Goal: Communication & Community: Ask a question

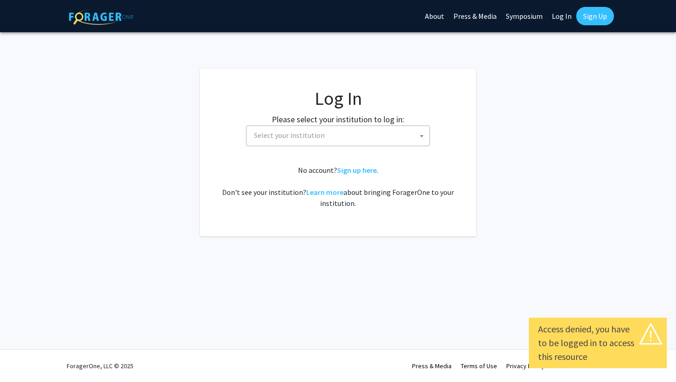
select select
click at [310, 131] on span "Select your institution" at bounding box center [289, 135] width 71 height 9
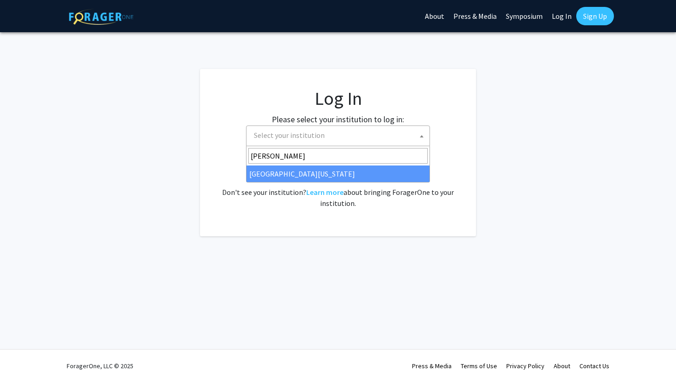
type input "mary"
select select "31"
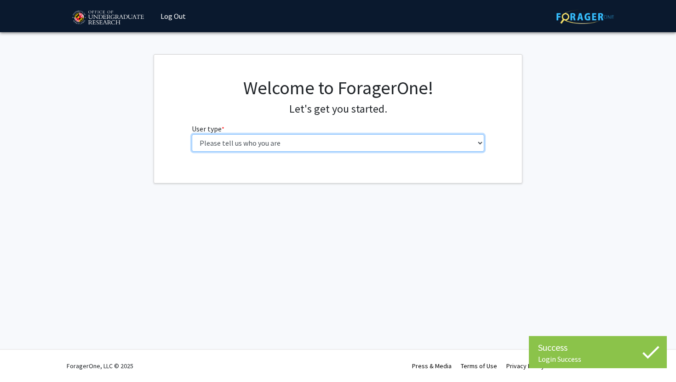
click at [216, 146] on select "Please tell us who you are Undergraduate Student Master's Student Doctoral Cand…" at bounding box center [338, 142] width 293 height 17
select select "1: undergrad"
click at [192, 134] on select "Please tell us who you are Undergraduate Student Master's Student Doctoral Cand…" at bounding box center [338, 142] width 293 height 17
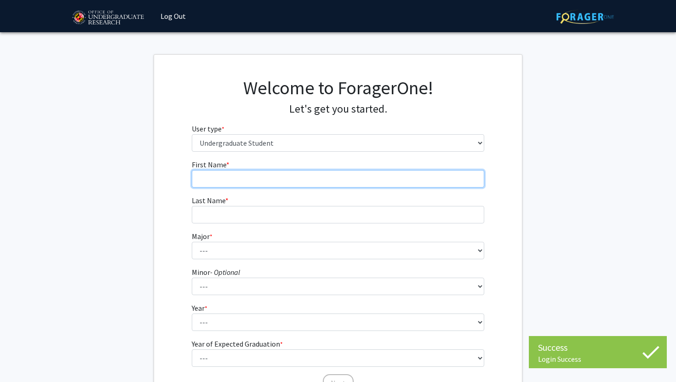
click at [325, 172] on input "First Name * required" at bounding box center [338, 178] width 293 height 17
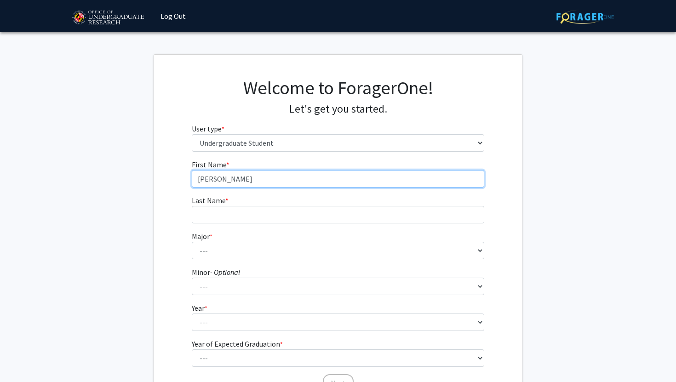
type input "[PERSON_NAME]"
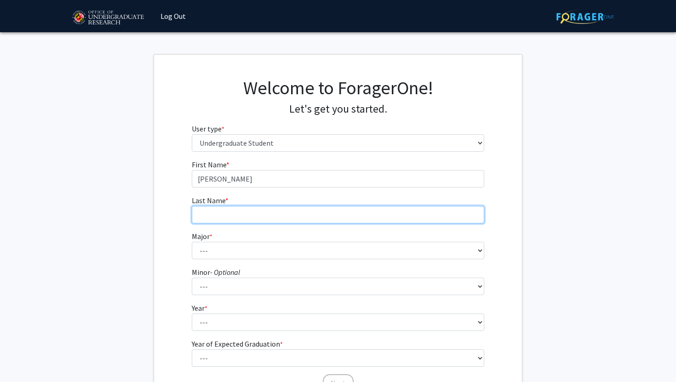
click at [210, 220] on input "Last Name * required" at bounding box center [338, 214] width 293 height 17
type input "[PERSON_NAME]"
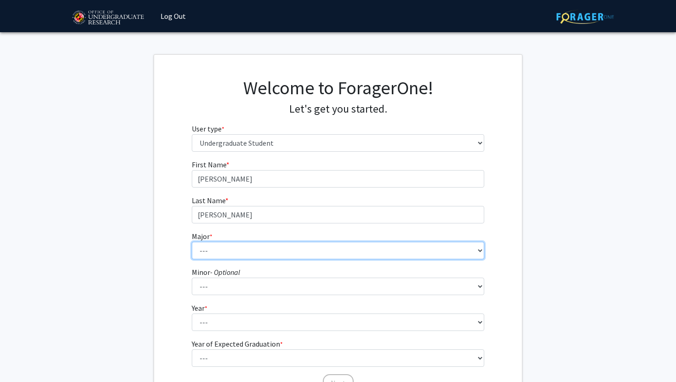
click at [202, 254] on select "--- Accounting Aerospace Engineering African American and Africana Studies Agri…" at bounding box center [338, 250] width 293 height 17
select select "17: 2318"
click at [192, 242] on select "--- Accounting Aerospace Engineering African American and Africana Studies Agri…" at bounding box center [338, 250] width 293 height 17
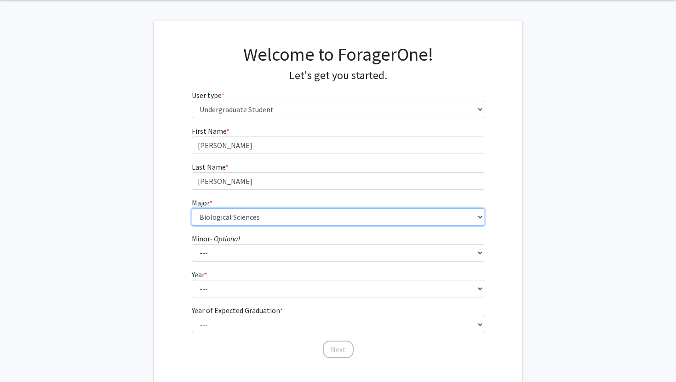
scroll to position [55, 0]
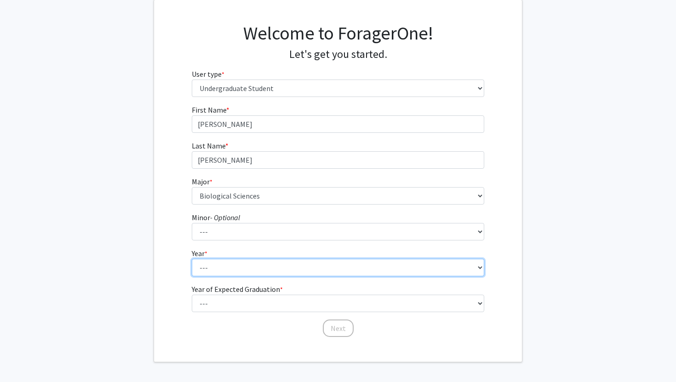
click at [231, 270] on select "--- First-year Sophomore Junior Senior Postbaccalaureate Certificate" at bounding box center [338, 267] width 293 height 17
select select "1: first-year"
click at [192, 259] on select "--- First-year Sophomore Junior Senior Postbaccalaureate Certificate" at bounding box center [338, 267] width 293 height 17
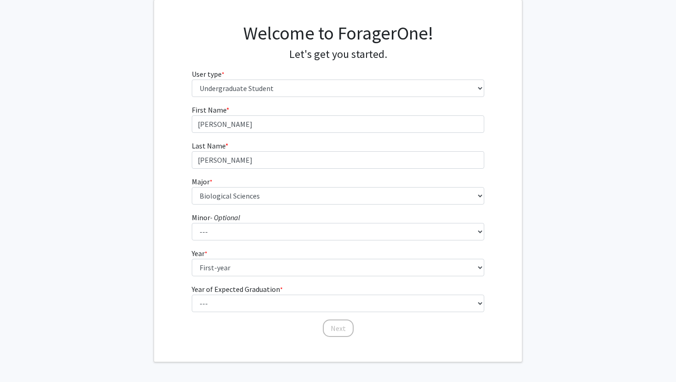
click at [235, 301] on select "--- 2025 2026 2027 2028 2029 2030 2031 2032 2033 2034" at bounding box center [338, 303] width 293 height 17
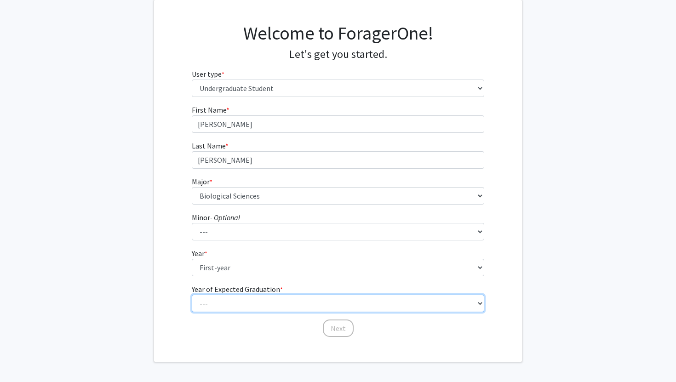
select select "5: 2029"
click at [192, 295] on select "--- 2025 2026 2027 2028 2029 2030 2031 2032 2033 2034" at bounding box center [338, 303] width 293 height 17
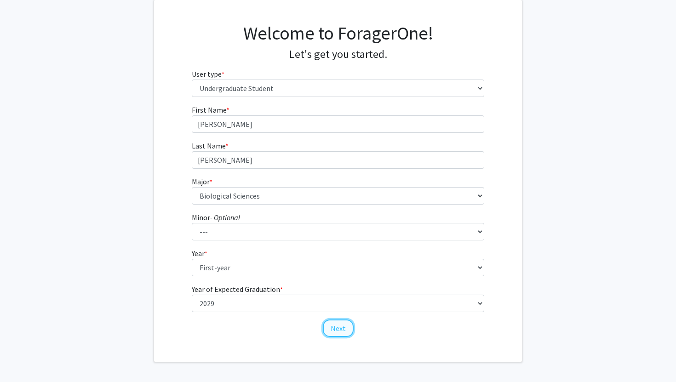
click at [341, 334] on button "Next" at bounding box center [338, 328] width 31 height 17
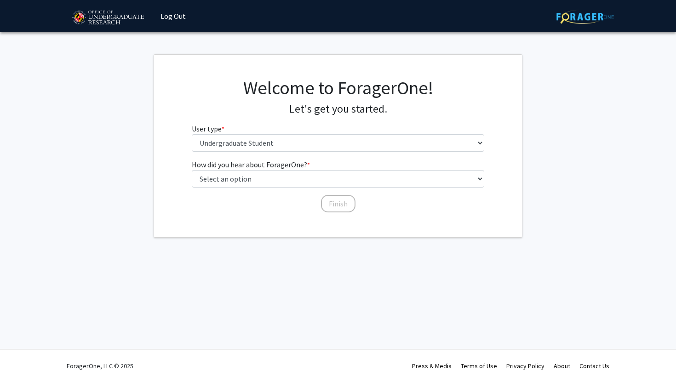
scroll to position [0, 0]
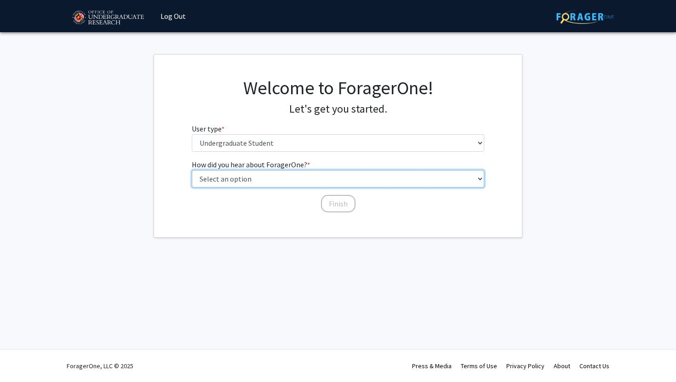
click at [258, 178] on select "Select an option Peer/student recommendation Faculty/staff recommendation Unive…" at bounding box center [338, 178] width 293 height 17
select select "3: university_website"
click at [192, 170] on select "Select an option Peer/student recommendation Faculty/staff recommendation Unive…" at bounding box center [338, 178] width 293 height 17
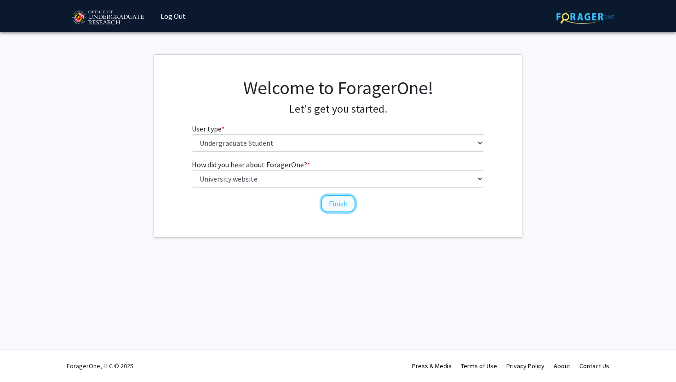
click at [338, 203] on button "Finish" at bounding box center [338, 203] width 34 height 17
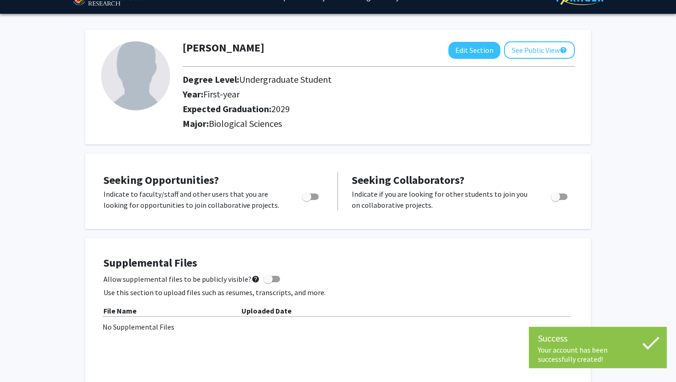
scroll to position [28, 0]
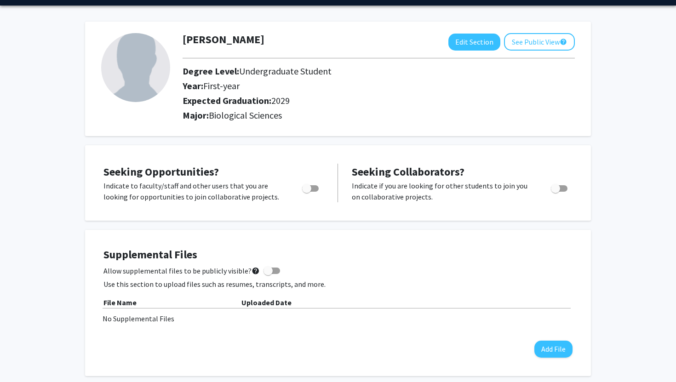
click at [315, 187] on span "Toggle" at bounding box center [310, 188] width 17 height 6
click at [307, 192] on input "Are you actively seeking opportunities?" at bounding box center [306, 192] width 0 height 0
checkbox input "true"
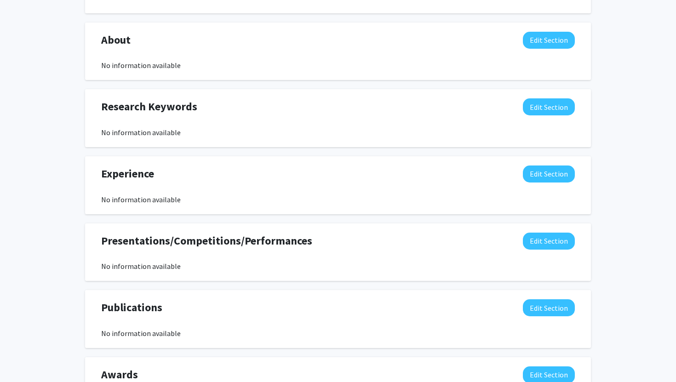
scroll to position [390, 0]
click at [543, 179] on button "Edit Section" at bounding box center [549, 174] width 52 height 17
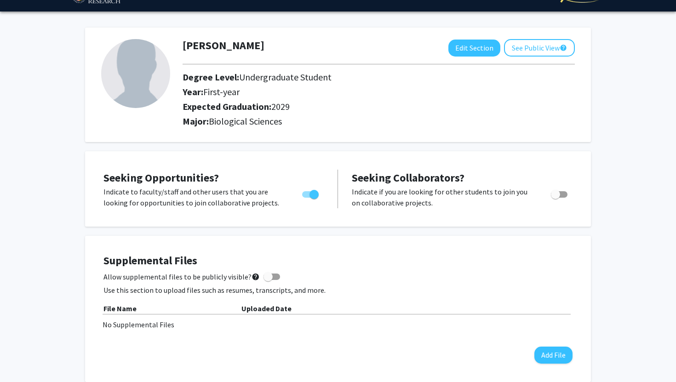
scroll to position [8, 0]
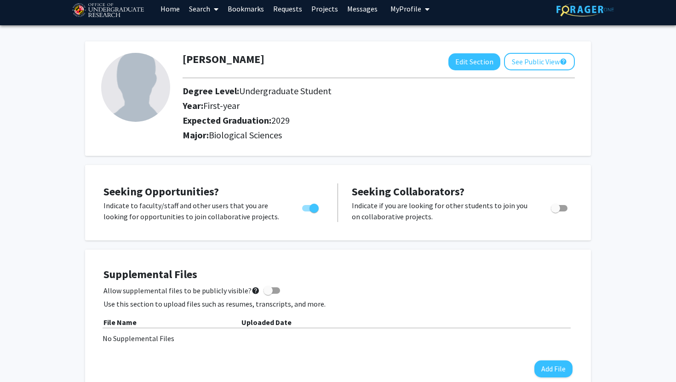
click at [291, 4] on link "Requests" at bounding box center [288, 9] width 38 height 32
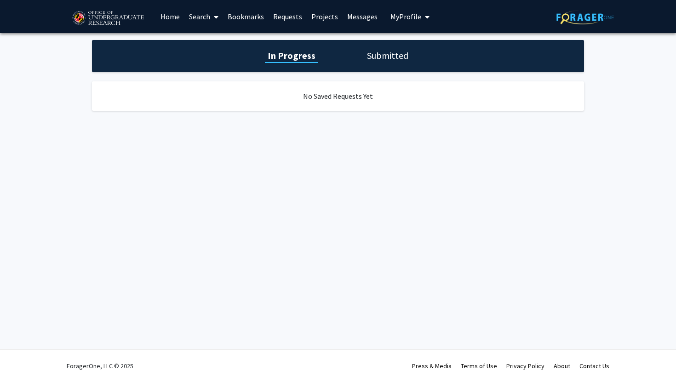
click at [368, 55] on h1 "Submitted" at bounding box center [387, 55] width 47 height 13
click at [206, 12] on link "Search" at bounding box center [203, 16] width 39 height 32
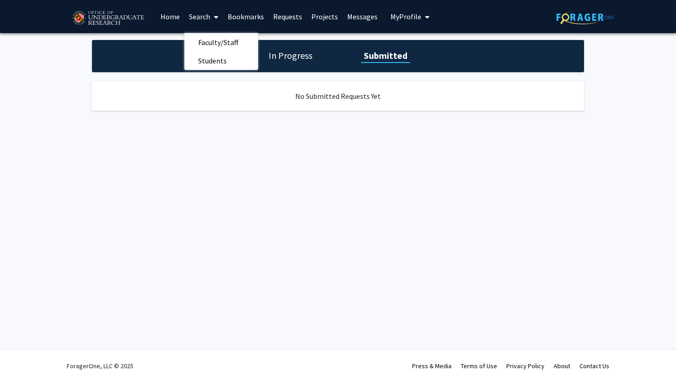
click at [323, 18] on link "Projects" at bounding box center [325, 16] width 36 height 32
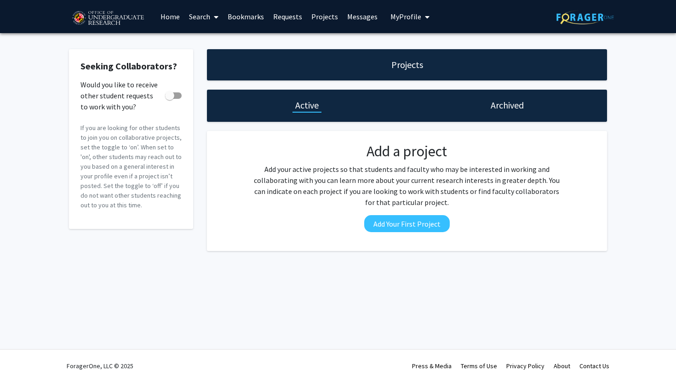
click at [177, 95] on span at bounding box center [173, 95] width 17 height 6
click at [170, 99] on input "Would you like to receive other student requests to work with you?" at bounding box center [169, 99] width 0 height 0
checkbox input "true"
click at [170, 11] on link "Home" at bounding box center [170, 16] width 29 height 32
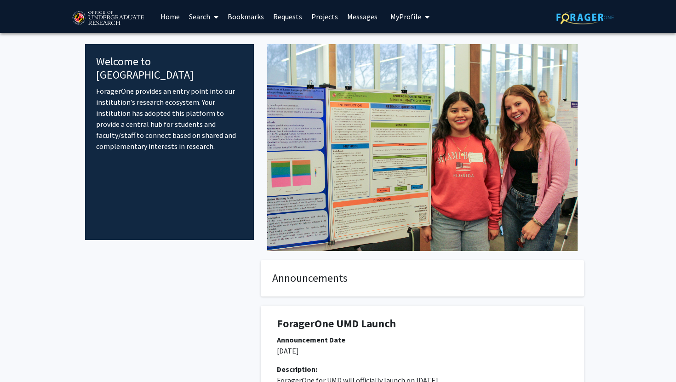
click at [211, 16] on span at bounding box center [214, 17] width 8 height 32
click at [221, 39] on span "Faculty/Staff" at bounding box center [218, 42] width 68 height 18
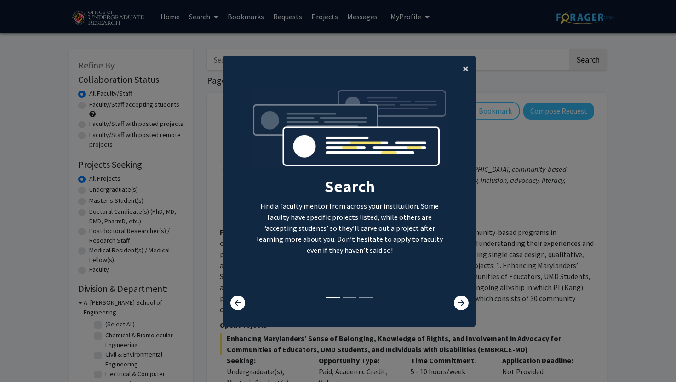
click at [468, 71] on span "×" at bounding box center [466, 68] width 6 height 14
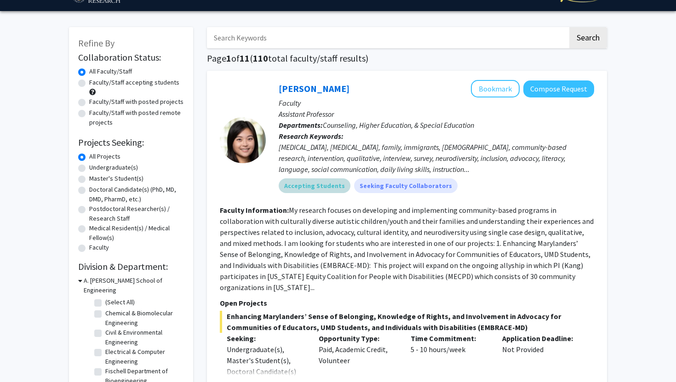
scroll to position [23, 0]
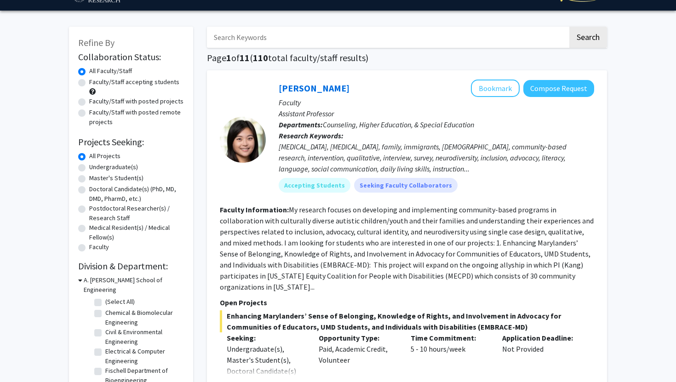
click at [265, 39] on input "Search Keywords" at bounding box center [387, 37] width 361 height 21
click at [569, 27] on button "Search" at bounding box center [588, 37] width 38 height 21
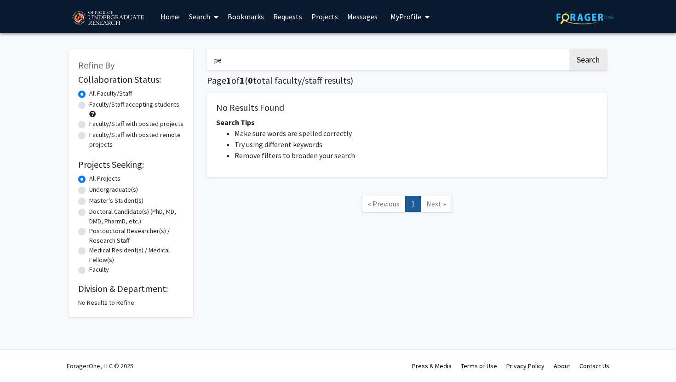
type input "p"
click at [569, 49] on button "Search" at bounding box center [588, 59] width 38 height 21
click at [611, 62] on div "pediatrics Search Page 1 of 1 ( 0 total faculty/staff results) No Results Found…" at bounding box center [407, 178] width 414 height 277
click at [586, 64] on button "Search" at bounding box center [588, 59] width 38 height 21
drag, startPoint x: 255, startPoint y: 57, endPoint x: 206, endPoint y: 57, distance: 49.7
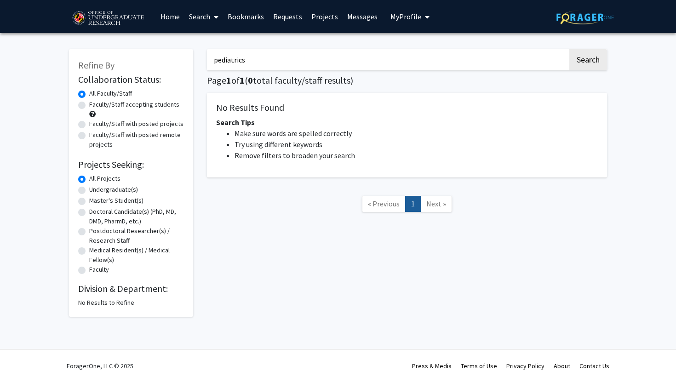
click at [206, 57] on div "pediatrics Search Page 1 of 1 ( 0 total faculty/staff results) No Results Found…" at bounding box center [407, 178] width 414 height 277
type input "development"
click at [569, 49] on button "Search" at bounding box center [588, 59] width 38 height 21
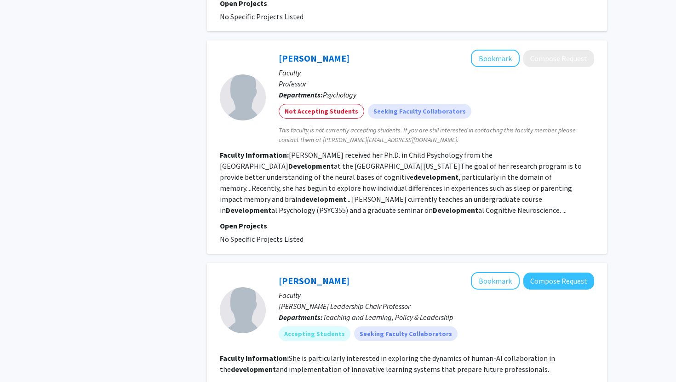
scroll to position [2903, 0]
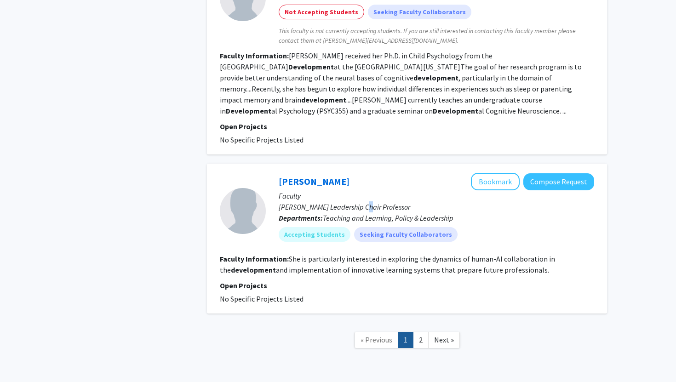
drag, startPoint x: 361, startPoint y: 177, endPoint x: 358, endPoint y: 168, distance: 8.9
click at [358, 201] on p "[PERSON_NAME] Leadership Chair Professor" at bounding box center [436, 206] width 315 height 11
click at [354, 190] on p "Faculty" at bounding box center [436, 195] width 315 height 11
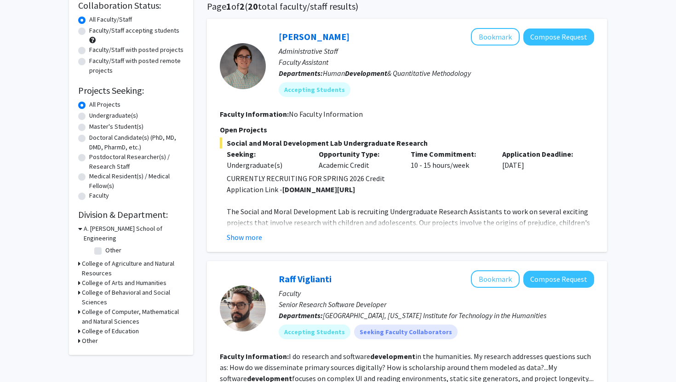
scroll to position [74, 0]
click at [96, 308] on h3 "College of Computer, Mathematical and Natural Sciences" at bounding box center [133, 317] width 102 height 19
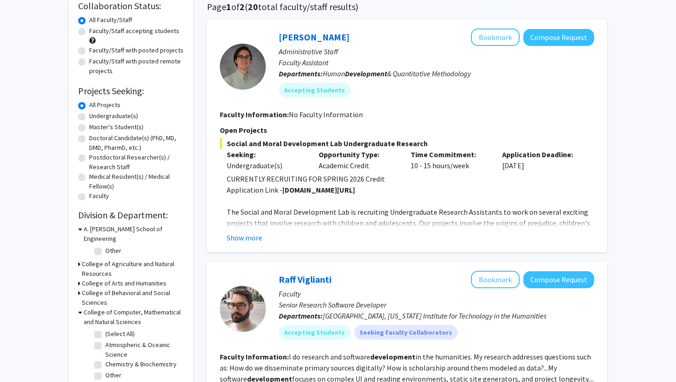
click at [105, 329] on label "(Select All)" at bounding box center [119, 334] width 29 height 10
click at [105, 329] on input "(Select All)" at bounding box center [108, 332] width 6 height 6
checkbox input "true"
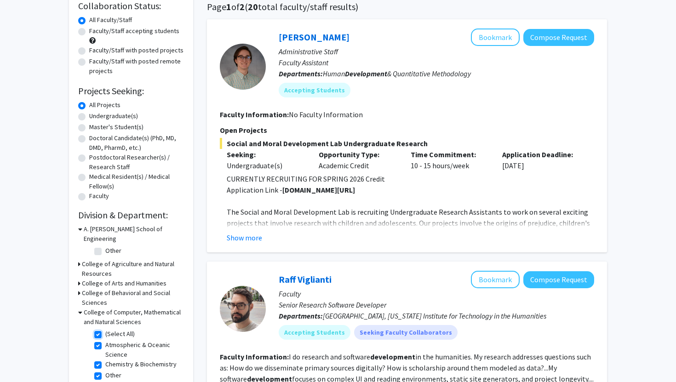
checkbox input "true"
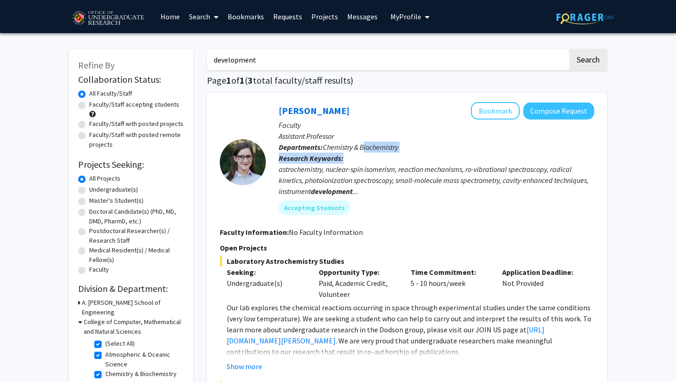
drag, startPoint x: 365, startPoint y: 145, endPoint x: 374, endPoint y: 155, distance: 13.0
click at [374, 155] on div "[PERSON_NAME] Bookmark Compose Request Faculty Assistant Professor Departments:…" at bounding box center [430, 162] width 328 height 120
click at [374, 155] on p "Research Keywords: astrochemistry, nuclear-spin isomerism, reaction mechanisms,…" at bounding box center [436, 175] width 315 height 44
drag, startPoint x: 374, startPoint y: 155, endPoint x: 367, endPoint y: 152, distance: 7.0
click at [369, 152] on div "[PERSON_NAME] Bookmark Compose Request Faculty Assistant Professor Departments:…" at bounding box center [430, 162] width 328 height 120
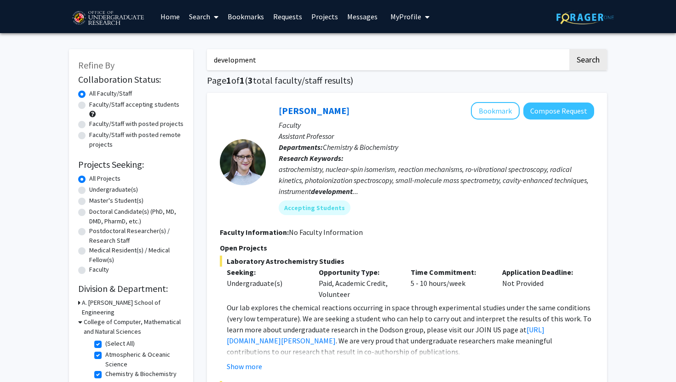
drag, startPoint x: 294, startPoint y: 60, endPoint x: 159, endPoint y: 59, distance: 134.8
type input "science"
click at [569, 49] on button "Search" at bounding box center [588, 59] width 38 height 21
checkbox input "false"
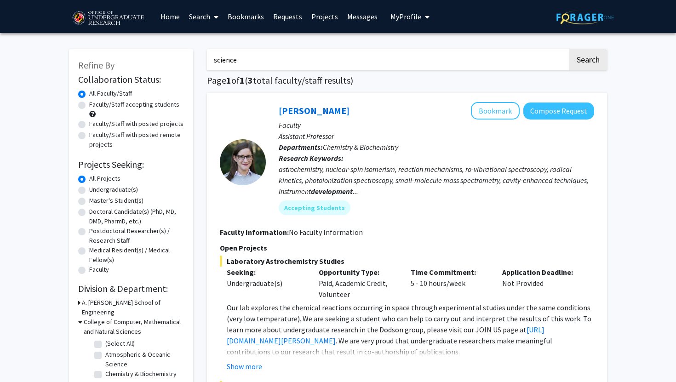
checkbox input "false"
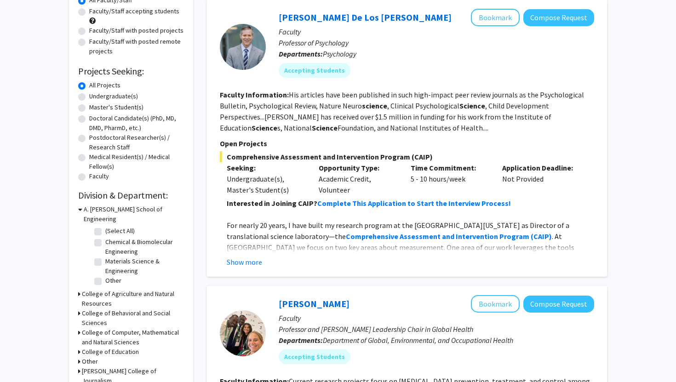
scroll to position [99, 0]
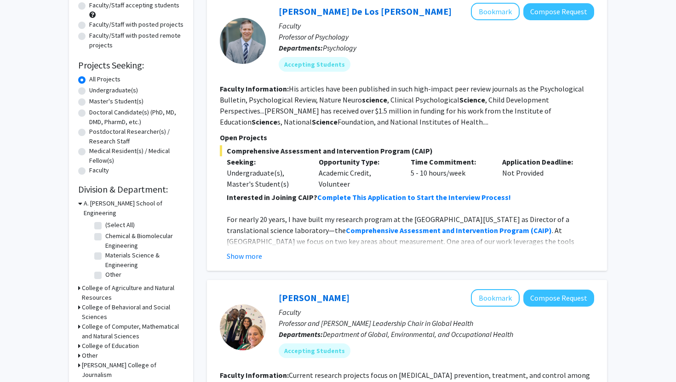
click at [103, 322] on h3 "College of Computer, Mathematical and Natural Sciences" at bounding box center [133, 331] width 102 height 19
click at [102, 344] on fg-checkbox "(Select All) (Select All)" at bounding box center [137, 349] width 87 height 11
click at [105, 344] on label "(Select All)" at bounding box center [119, 349] width 29 height 10
click at [105, 344] on input "(Select All)" at bounding box center [108, 347] width 6 height 6
checkbox input "true"
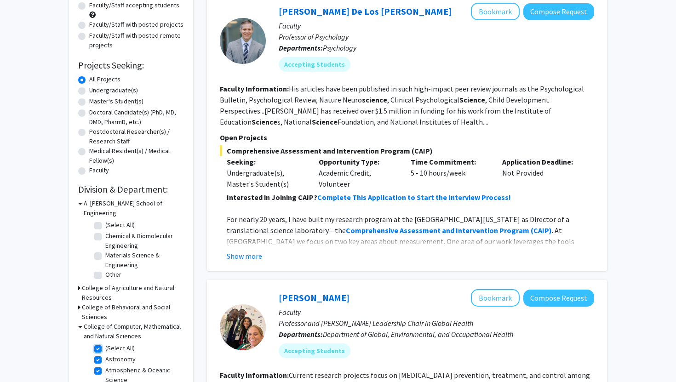
checkbox input "true"
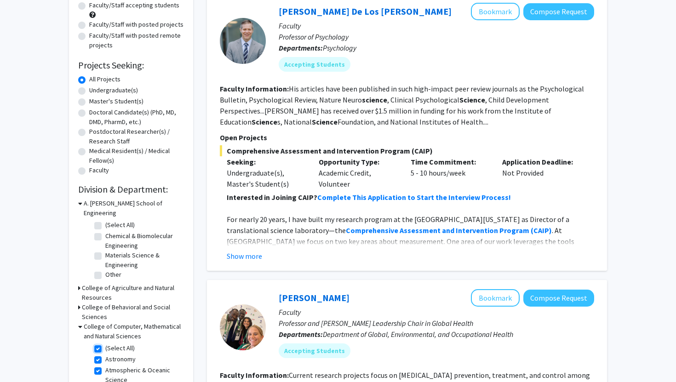
checkbox input "true"
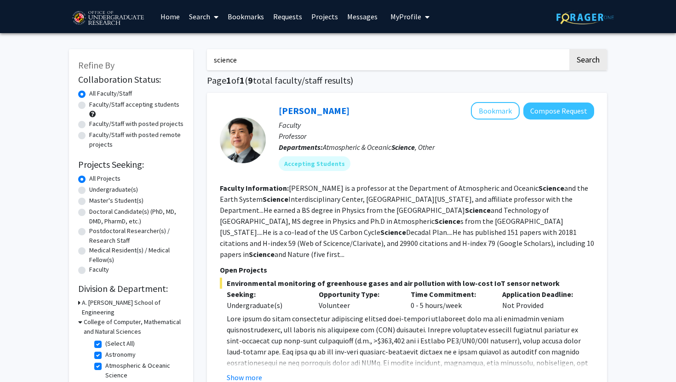
drag, startPoint x: 247, startPoint y: 65, endPoint x: 196, endPoint y: 62, distance: 50.7
type input "biology"
click at [569, 49] on button "Search" at bounding box center [588, 59] width 38 height 21
checkbox input "false"
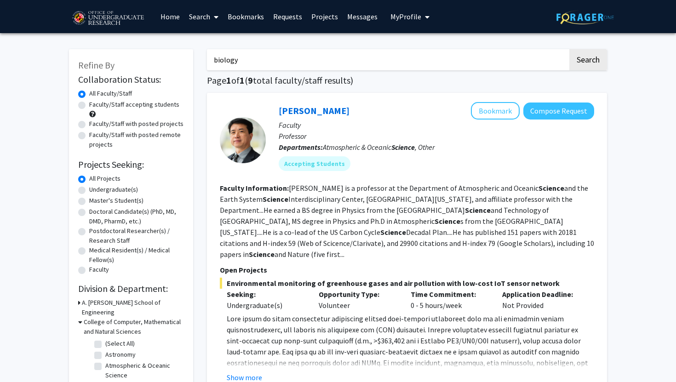
checkbox input "false"
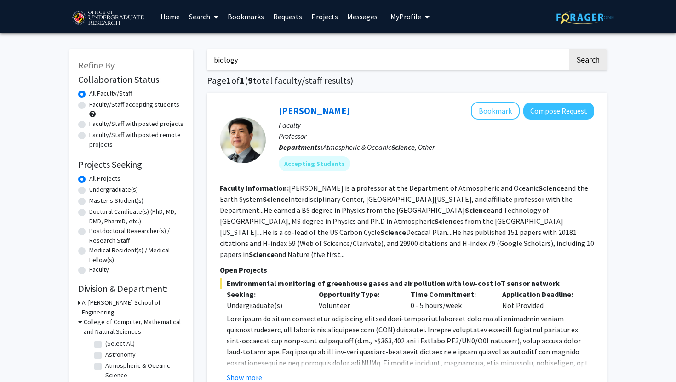
checkbox input "false"
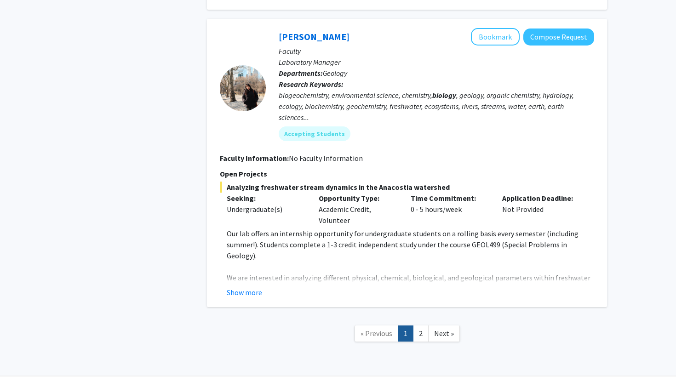
scroll to position [1884, 0]
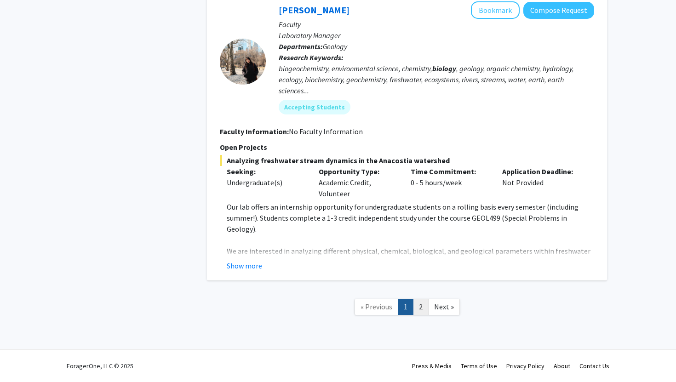
click at [417, 306] on link "2" at bounding box center [421, 307] width 16 height 16
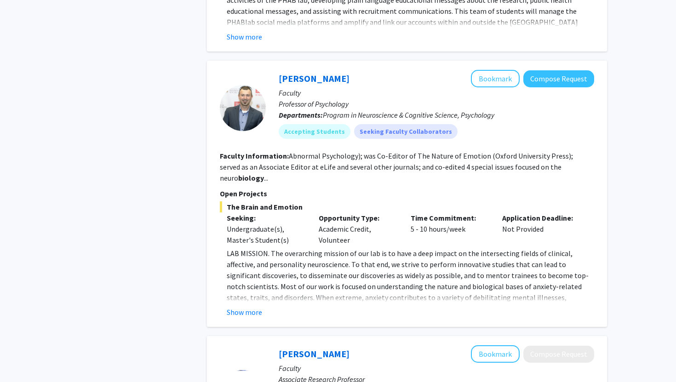
scroll to position [470, 0]
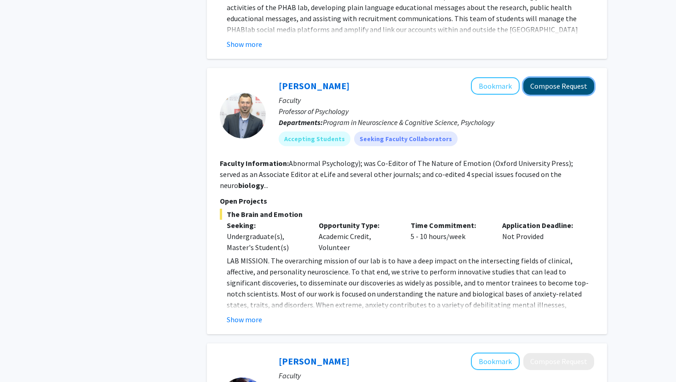
click at [550, 91] on button "Compose Request" at bounding box center [558, 86] width 71 height 17
